Goal: Check status

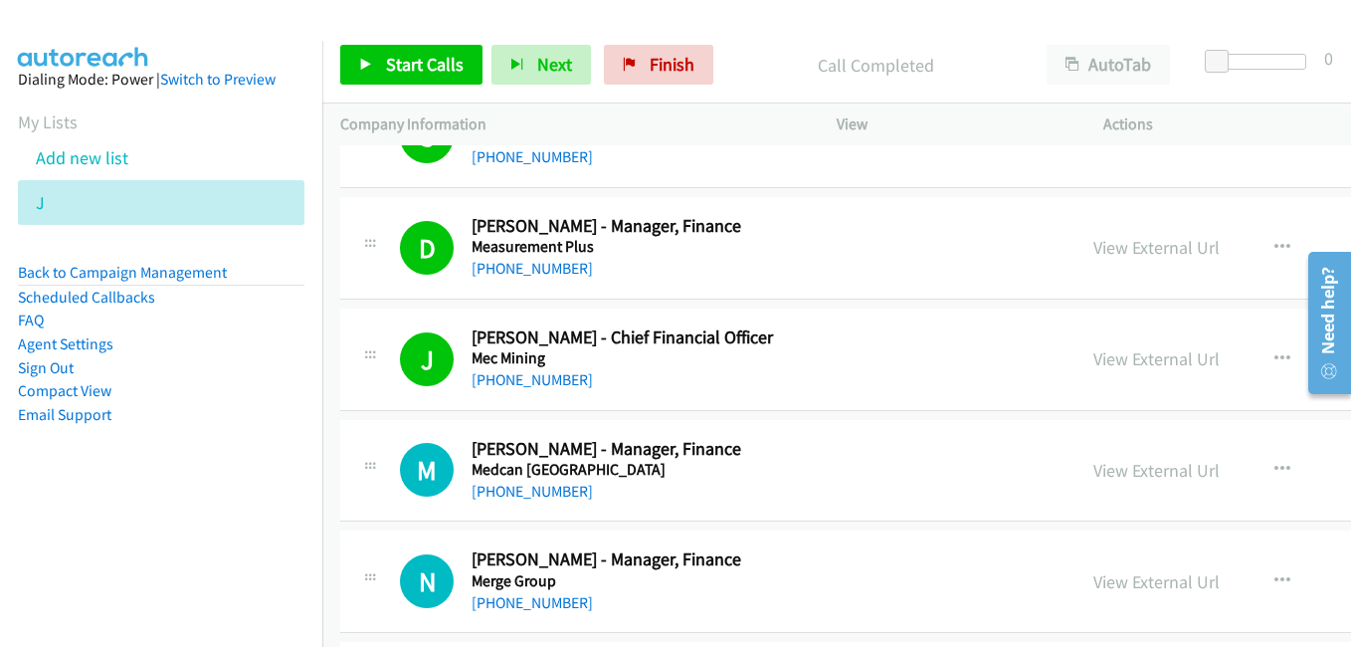
scroll to position [18206, 0]
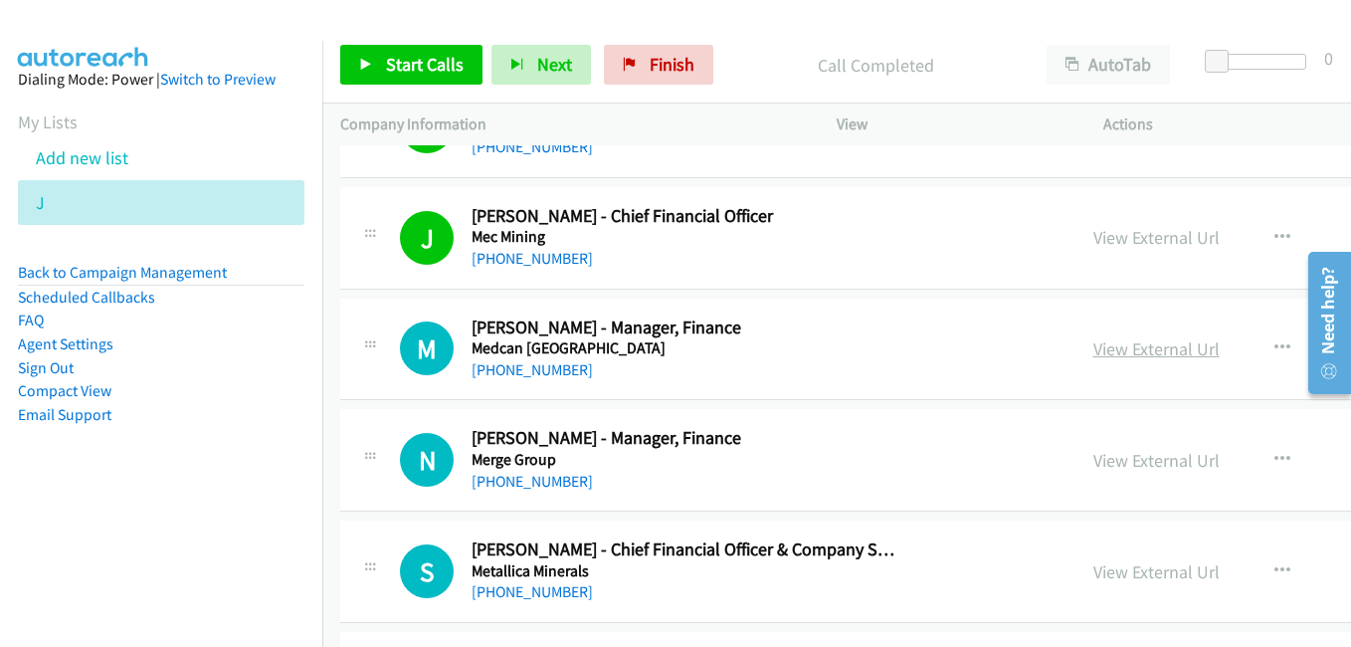
click at [1093, 348] on link "View External Url" at bounding box center [1156, 348] width 126 height 23
drag, startPoint x: 1095, startPoint y: 464, endPoint x: 1058, endPoint y: 452, distance: 39.6
click at [1095, 464] on link "View External Url" at bounding box center [1156, 460] width 126 height 23
drag, startPoint x: 1156, startPoint y: 564, endPoint x: 693, endPoint y: 241, distance: 564.4
click at [1156, 564] on link "View External Url" at bounding box center [1156, 571] width 126 height 23
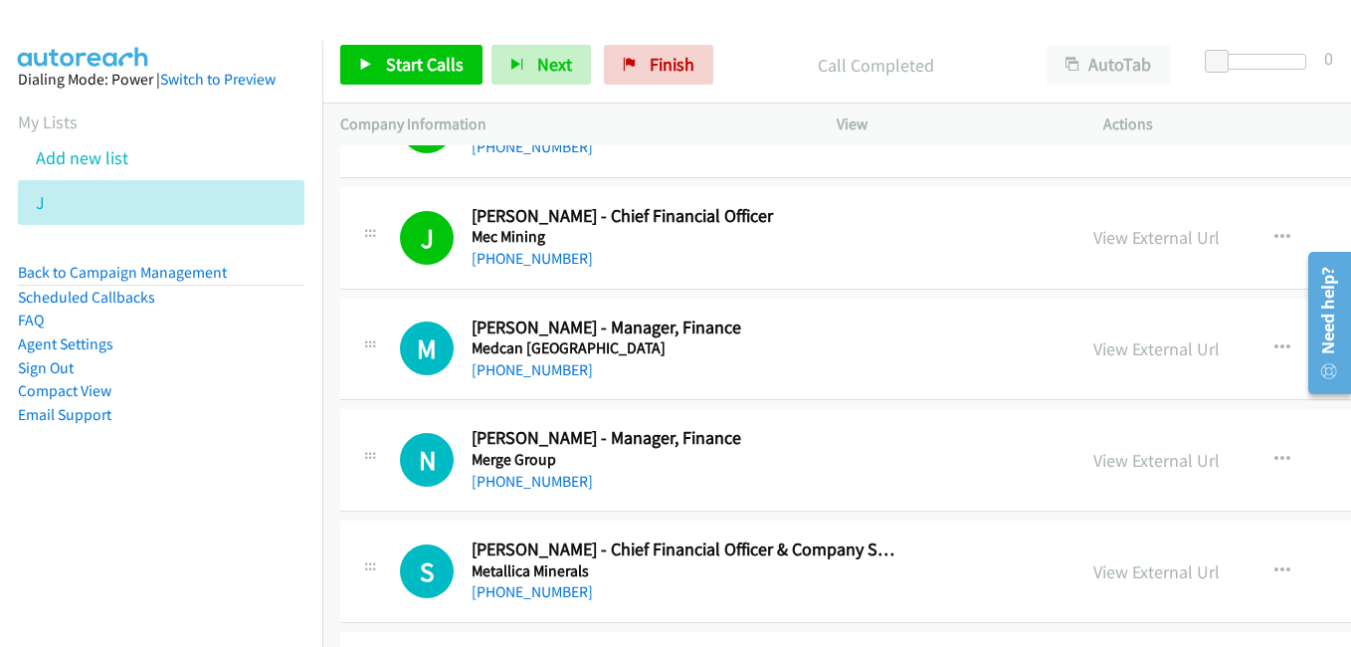
scroll to position [18505, 0]
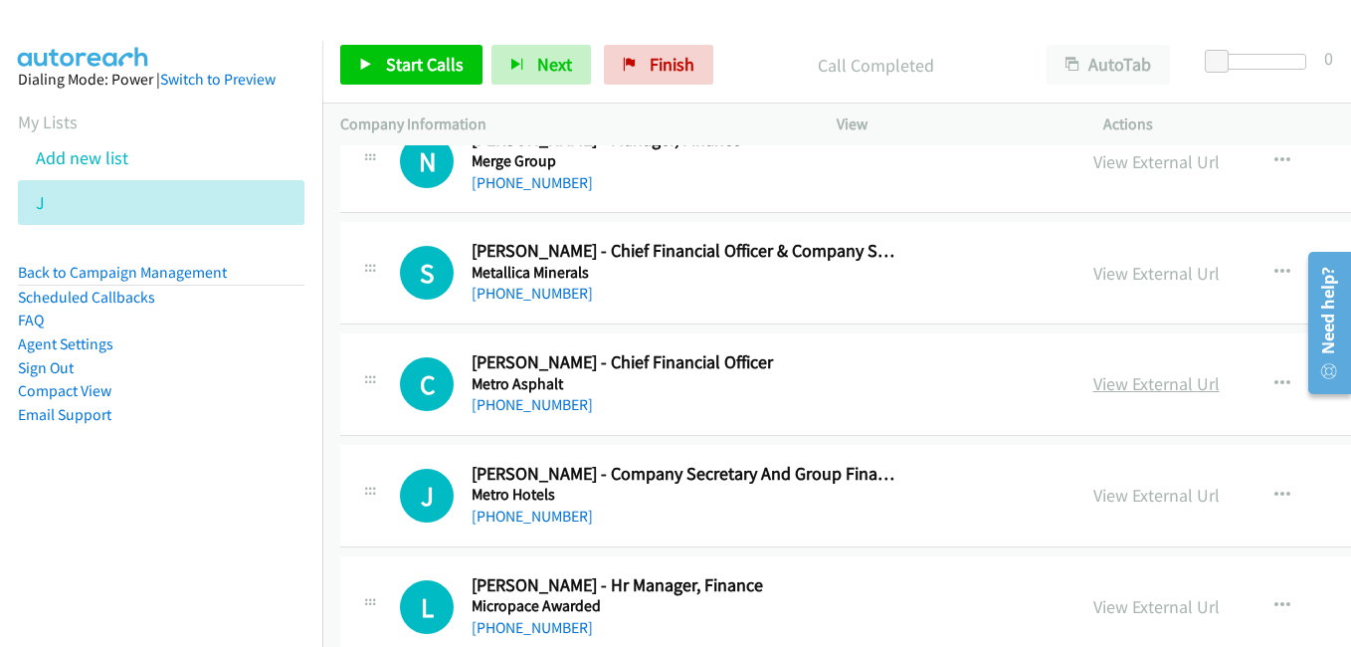
click at [1123, 390] on link "View External Url" at bounding box center [1156, 383] width 126 height 23
click at [1111, 500] on link "View External Url" at bounding box center [1156, 495] width 126 height 23
click at [1117, 599] on link "View External Url" at bounding box center [1156, 606] width 126 height 23
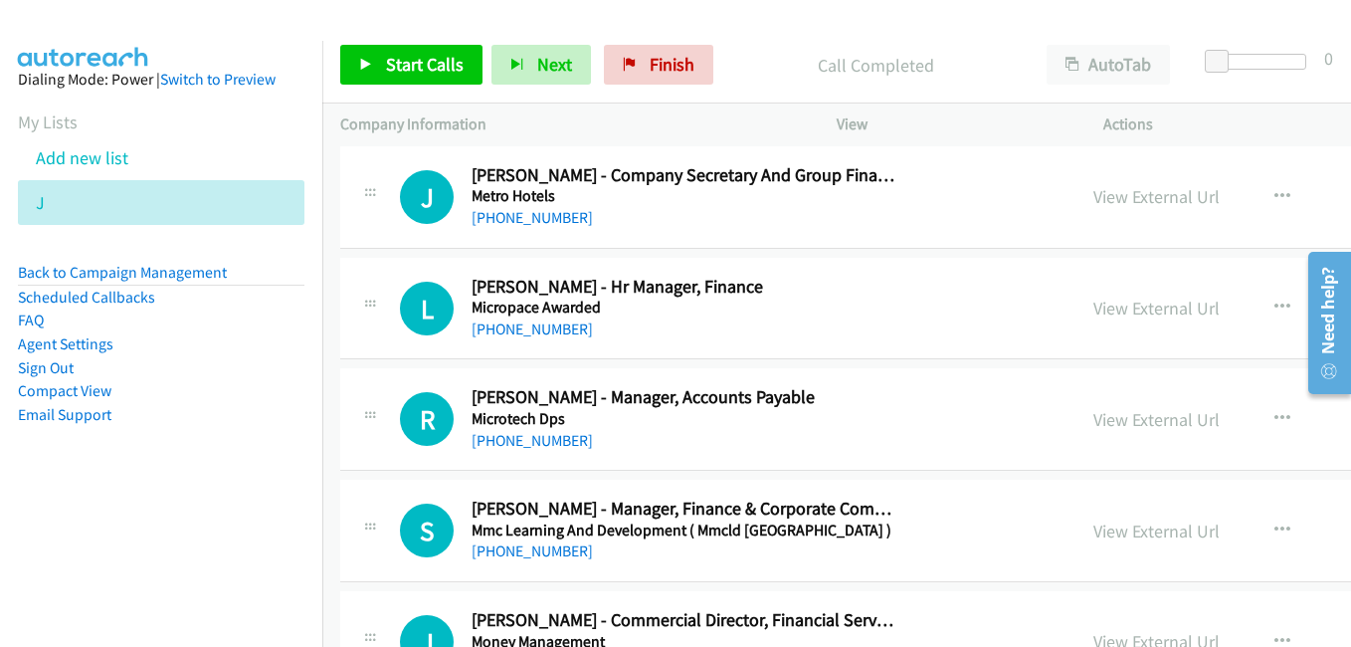
scroll to position [18903, 0]
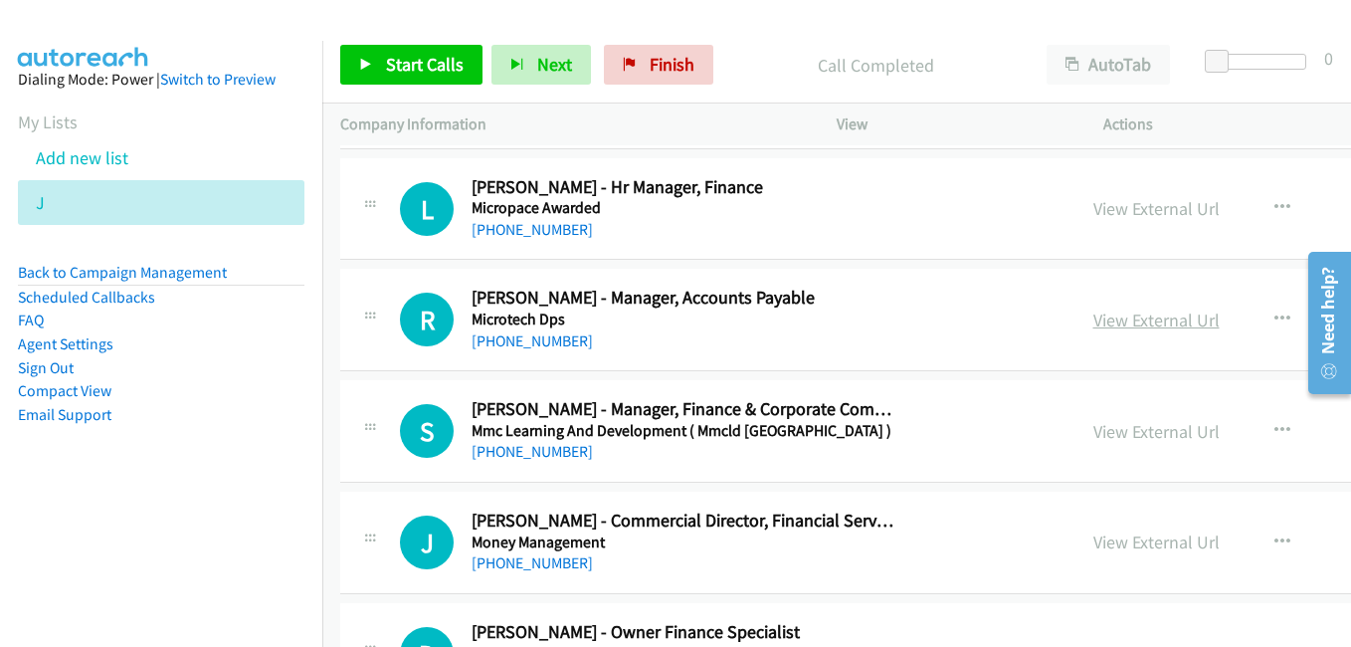
click at [1132, 323] on link "View External Url" at bounding box center [1156, 319] width 126 height 23
drag, startPoint x: 1104, startPoint y: 424, endPoint x: 817, endPoint y: 303, distance: 311.7
click at [1104, 424] on link "View External Url" at bounding box center [1156, 431] width 126 height 23
drag, startPoint x: 1100, startPoint y: 531, endPoint x: 1064, endPoint y: 530, distance: 36.8
click at [1100, 531] on link "View External Url" at bounding box center [1156, 541] width 126 height 23
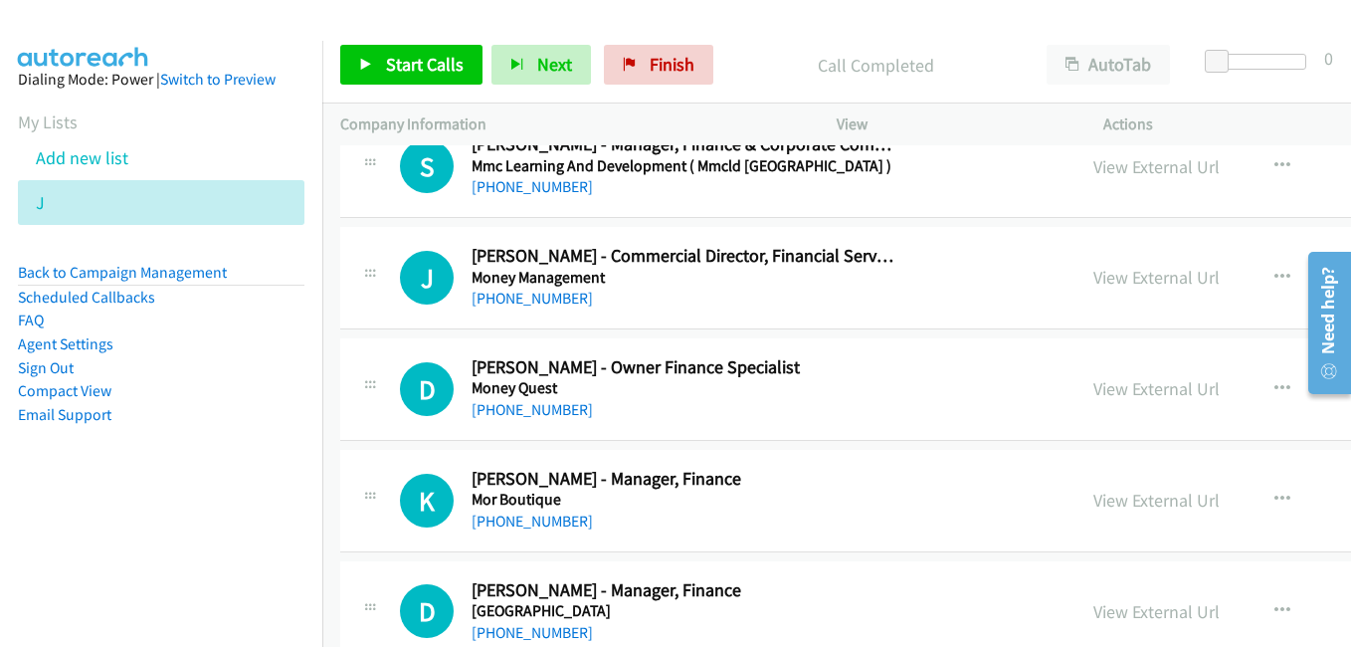
scroll to position [19201, 0]
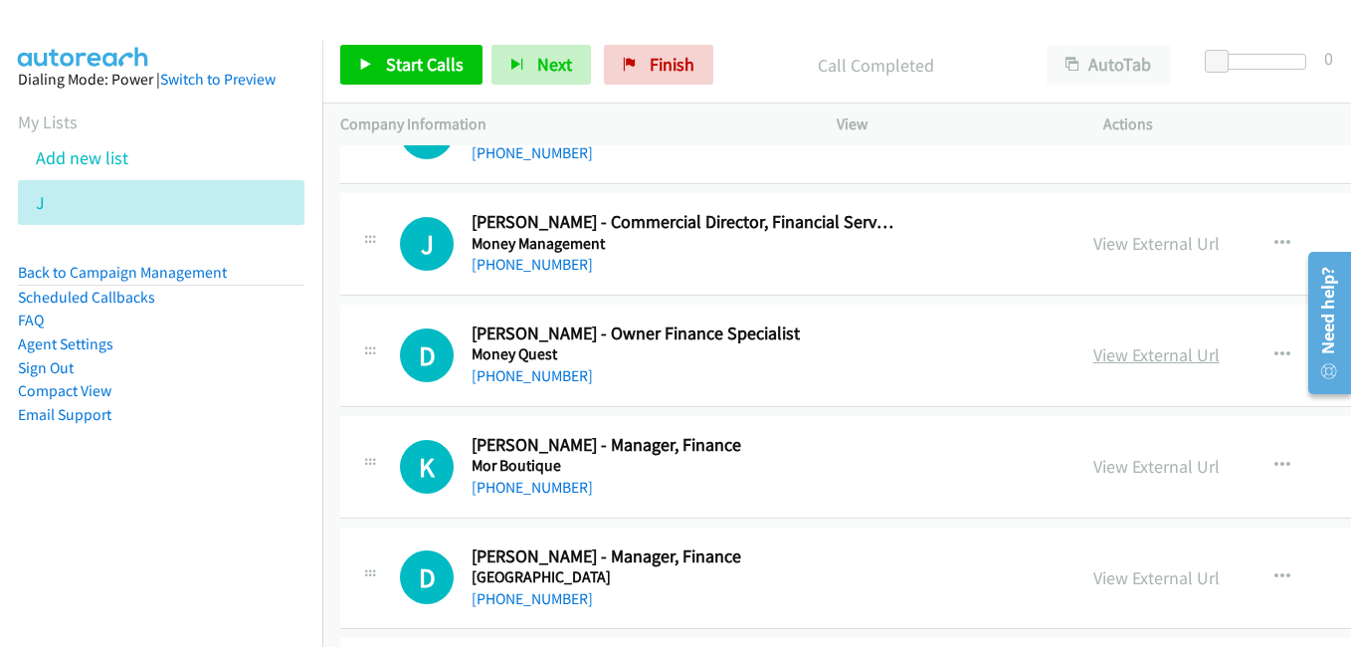
drag, startPoint x: 1134, startPoint y: 351, endPoint x: 1119, endPoint y: 344, distance: 16.5
click at [1134, 351] on link "View External Url" at bounding box center [1156, 354] width 126 height 23
drag, startPoint x: 1098, startPoint y: 468, endPoint x: 962, endPoint y: 418, distance: 145.1
click at [1098, 468] on link "View External Url" at bounding box center [1156, 466] width 126 height 23
click at [1127, 587] on link "View External Url" at bounding box center [1156, 577] width 126 height 23
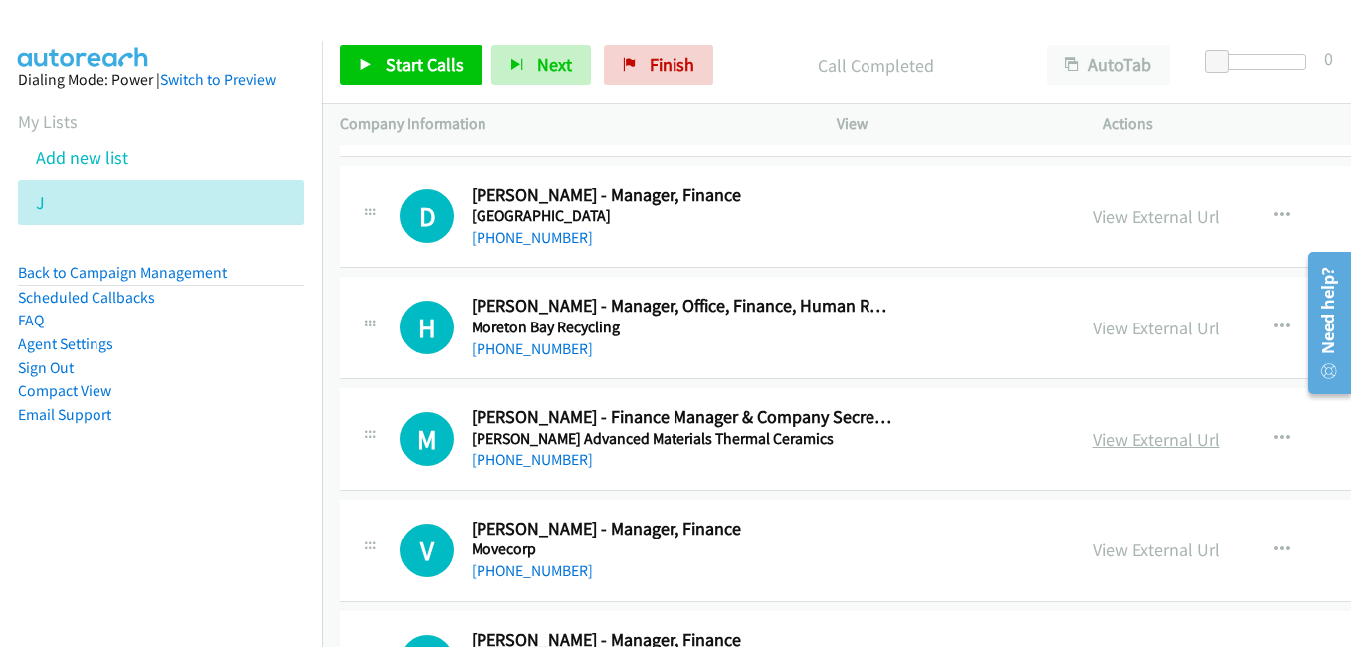
scroll to position [19599, 0]
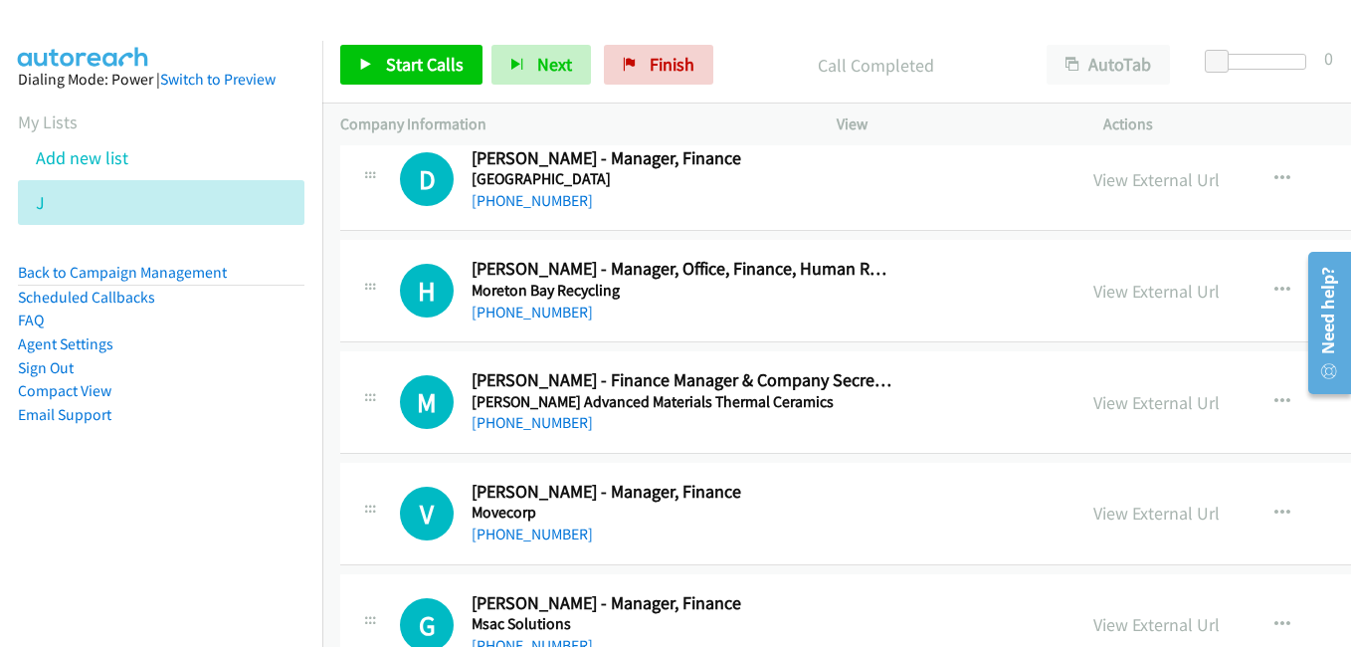
drag, startPoint x: 1102, startPoint y: 299, endPoint x: 1001, endPoint y: 273, distance: 105.0
click at [1102, 299] on link "View External Url" at bounding box center [1156, 291] width 126 height 23
click at [1095, 402] on link "View External Url" at bounding box center [1156, 402] width 126 height 23
drag, startPoint x: 1104, startPoint y: 513, endPoint x: 560, endPoint y: 79, distance: 696.5
click at [1104, 513] on link "View External Url" at bounding box center [1156, 512] width 126 height 23
